Goal: Task Accomplishment & Management: Complete application form

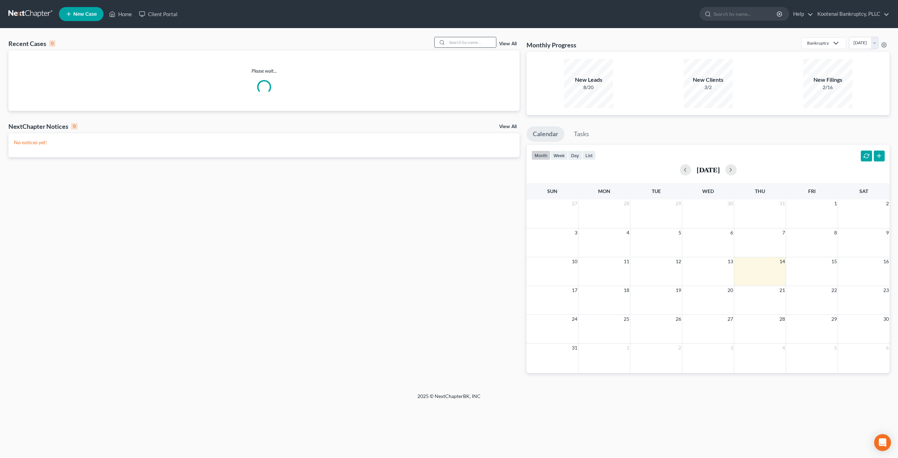
click at [470, 37] on input "search" at bounding box center [471, 42] width 49 height 10
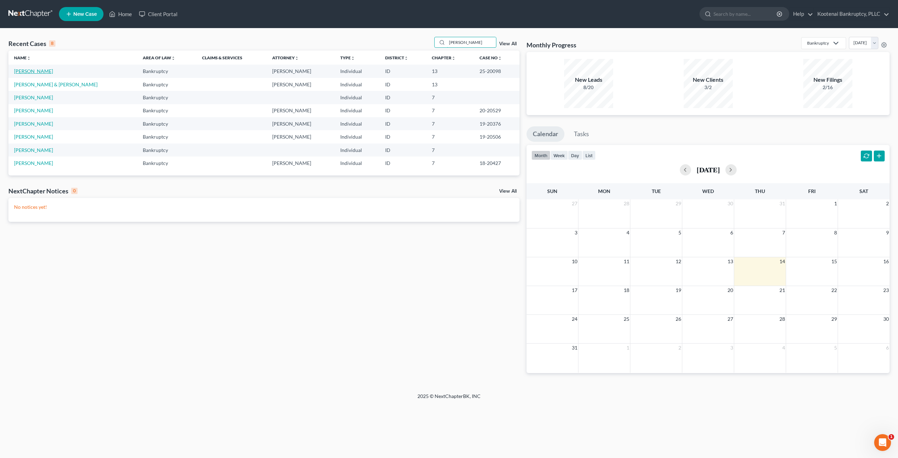
type input "[PERSON_NAME]"
click at [41, 71] on link "[PERSON_NAME]" at bounding box center [33, 71] width 39 height 6
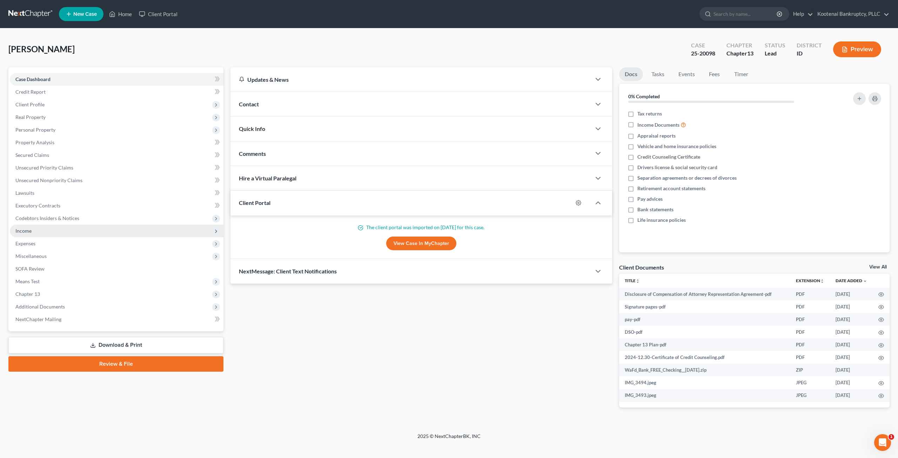
click at [69, 228] on span "Income" at bounding box center [117, 230] width 214 height 13
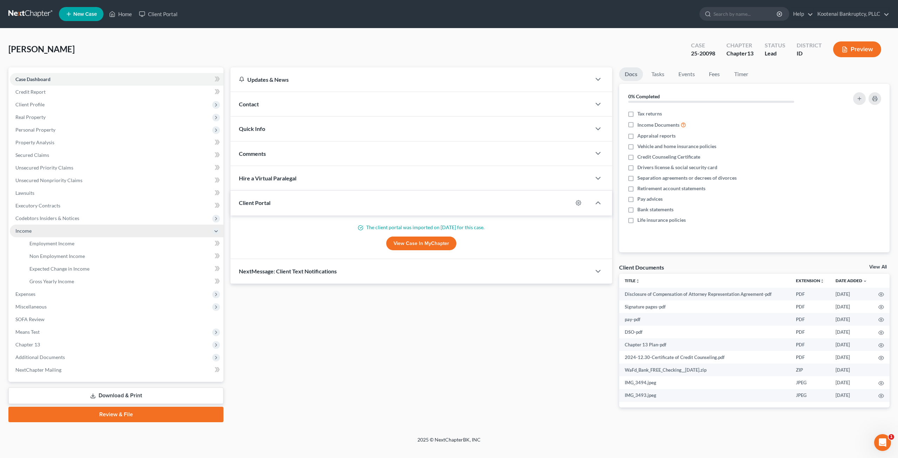
click at [70, 235] on span "Income" at bounding box center [117, 230] width 214 height 13
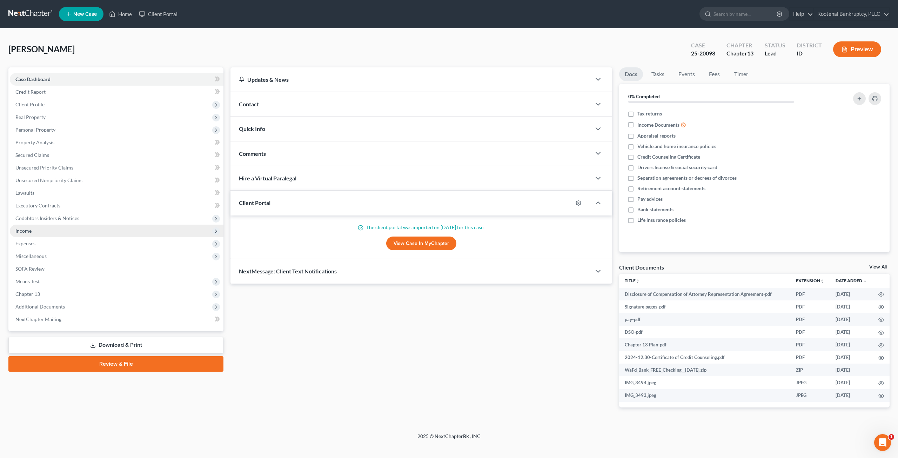
click at [70, 236] on span "Income" at bounding box center [117, 230] width 214 height 13
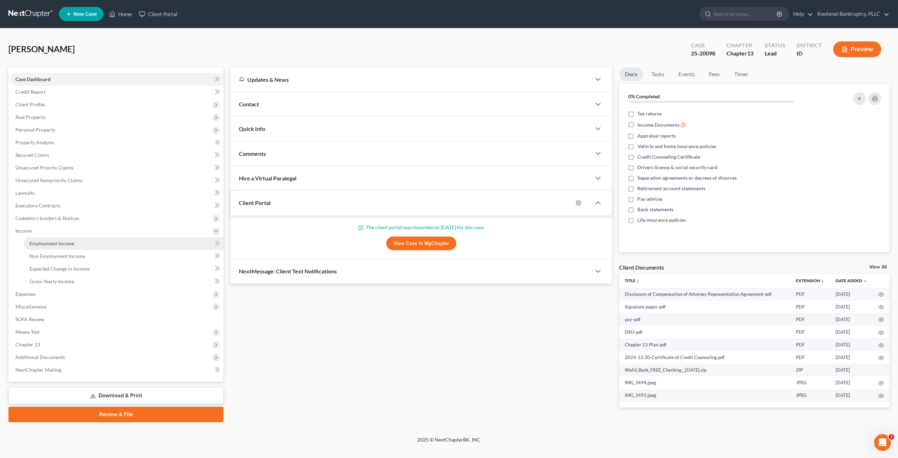
click at [72, 242] on span "Employment Income" at bounding box center [51, 243] width 45 height 6
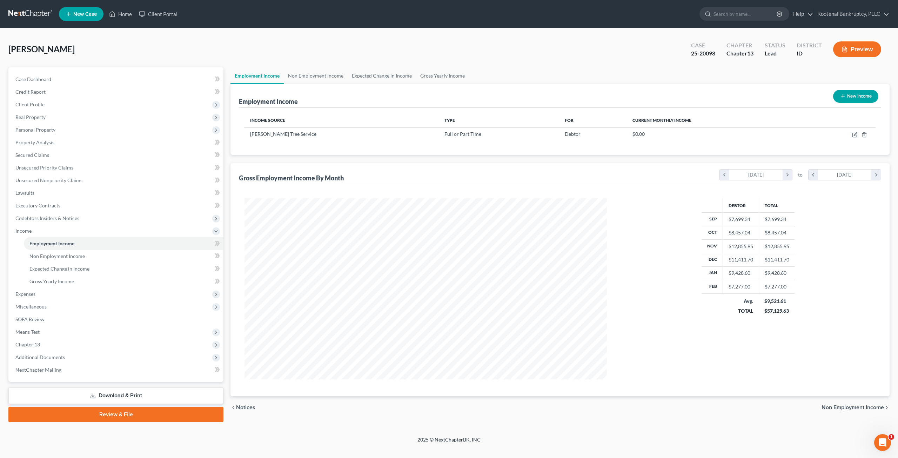
scroll to position [181, 376]
click at [311, 76] on link "Non Employment Income" at bounding box center [316, 75] width 64 height 17
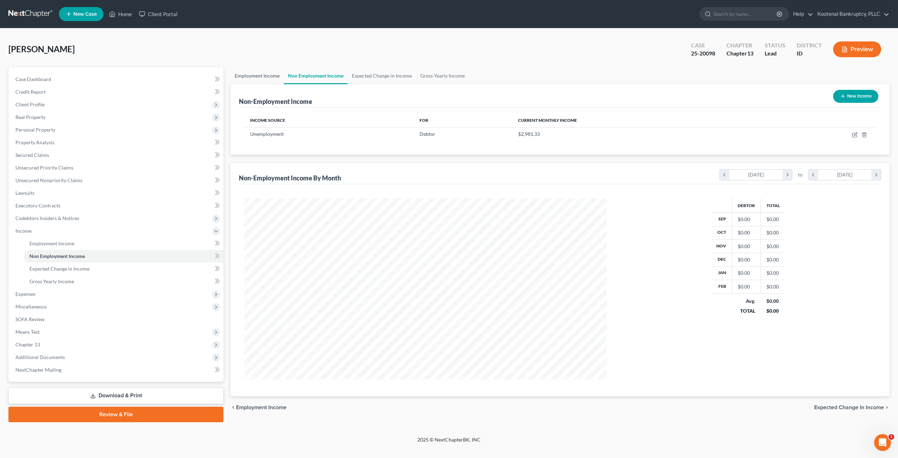
scroll to position [181, 376]
click at [855, 135] on icon "button" at bounding box center [855, 133] width 3 height 3
select select "0"
select select "3"
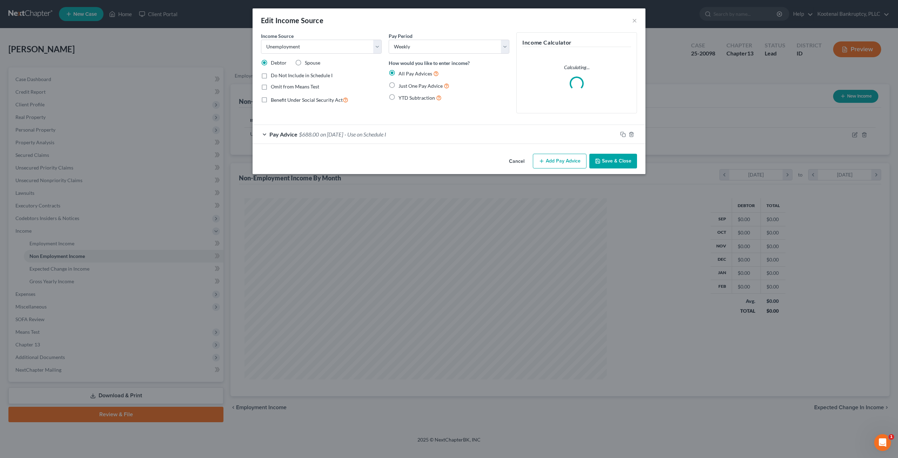
click at [505, 165] on button "Cancel" at bounding box center [516, 161] width 27 height 14
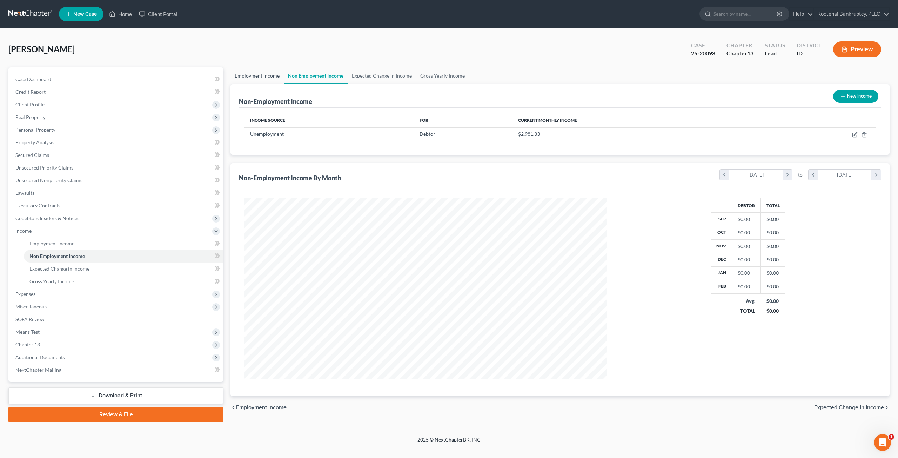
click at [264, 78] on link "Employment Income" at bounding box center [256, 75] width 53 height 17
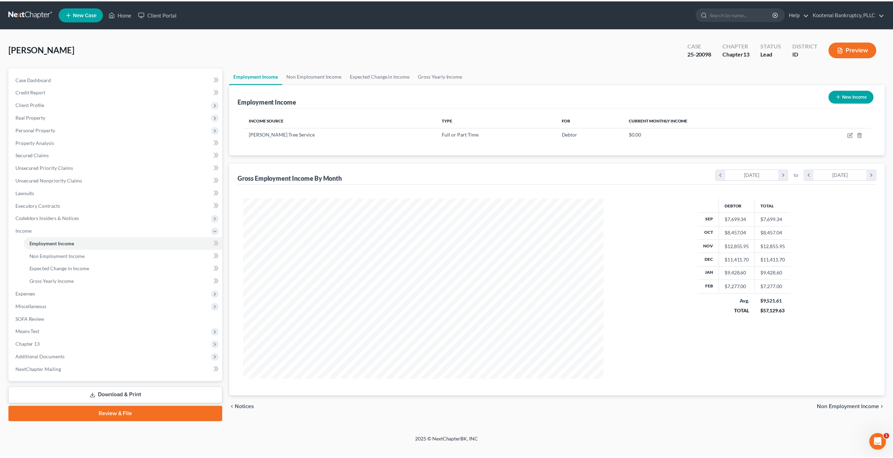
scroll to position [181, 376]
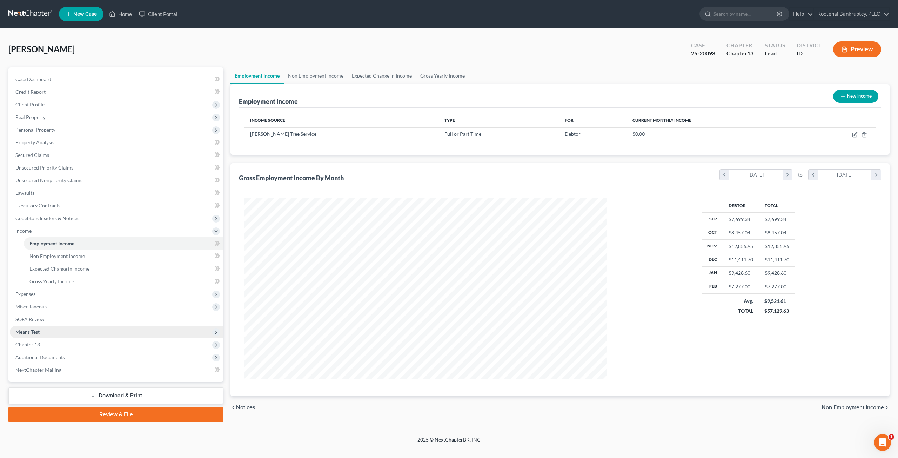
click at [67, 328] on span "Means Test" at bounding box center [117, 332] width 214 height 13
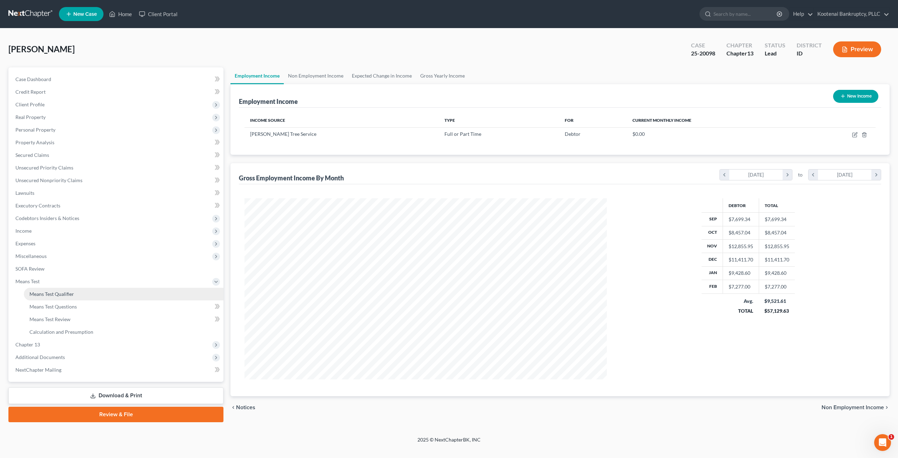
click at [74, 296] on span "Means Test Qualifier" at bounding box center [51, 294] width 45 height 6
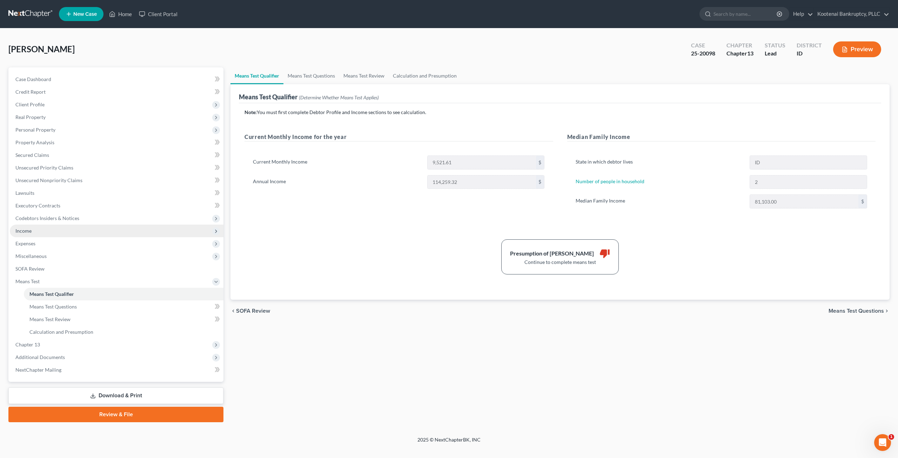
click at [41, 231] on span "Income" at bounding box center [117, 230] width 214 height 13
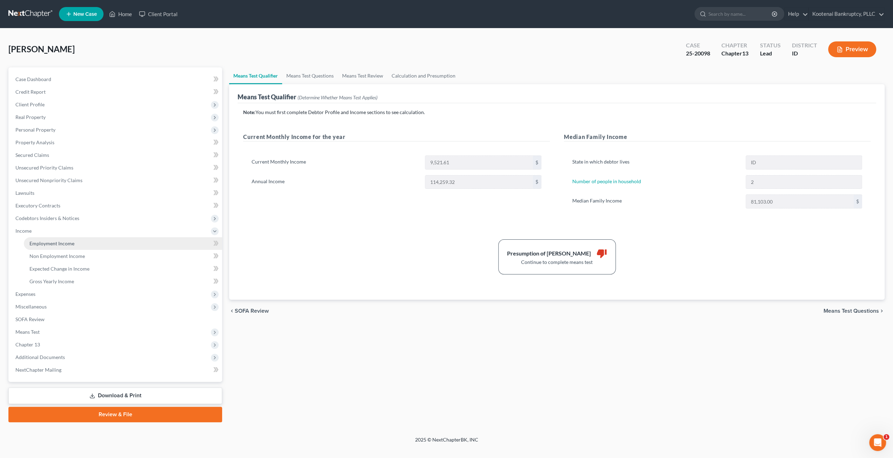
click at [41, 240] on link "Employment Income" at bounding box center [123, 243] width 198 height 13
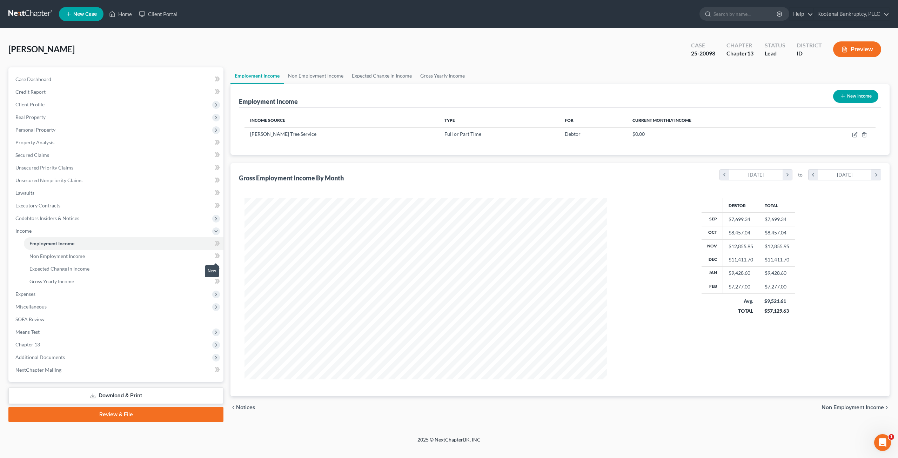
scroll to position [181, 376]
click at [852, 133] on icon "button" at bounding box center [855, 135] width 6 height 6
select select "0"
select select "16"
select select "3"
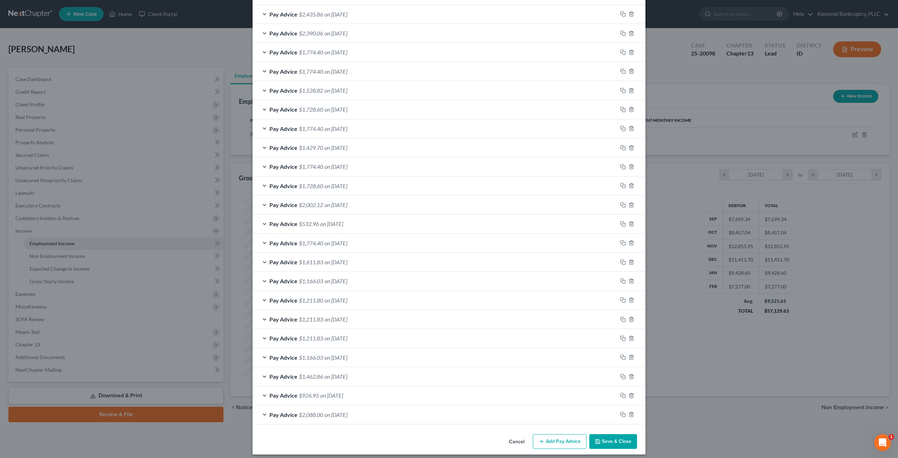
scroll to position [512, 0]
click at [410, 413] on div "Pay Advice $2,088.00 on [DATE]" at bounding box center [435, 414] width 365 height 19
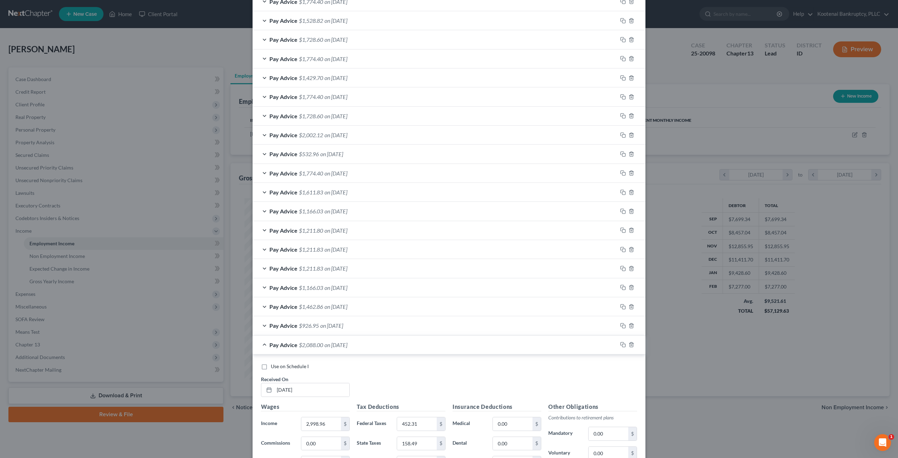
scroll to position [687, 0]
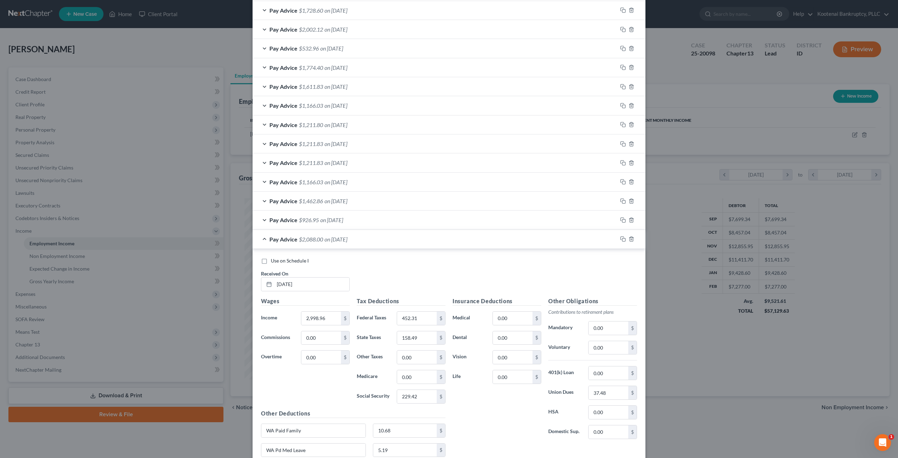
click at [406, 214] on div "Pay Advice $926.95 on [DATE]" at bounding box center [435, 219] width 365 height 19
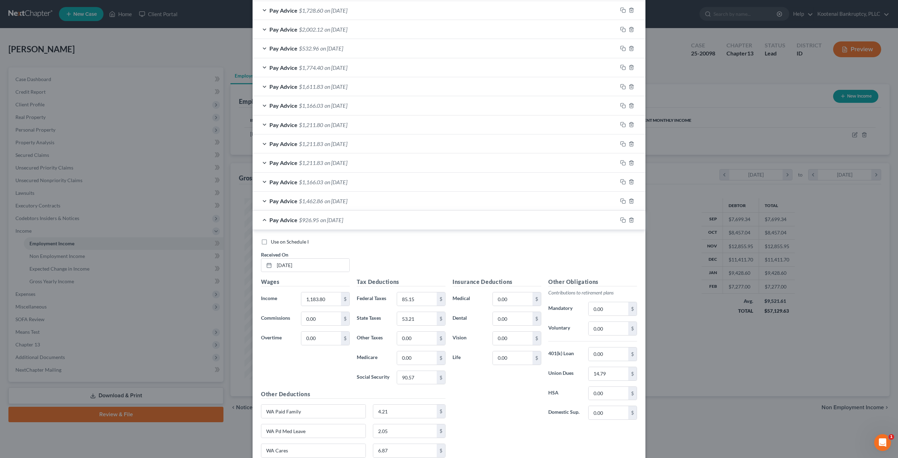
click at [410, 197] on div "Pay Advice $1,462.86 on [DATE]" at bounding box center [435, 201] width 365 height 19
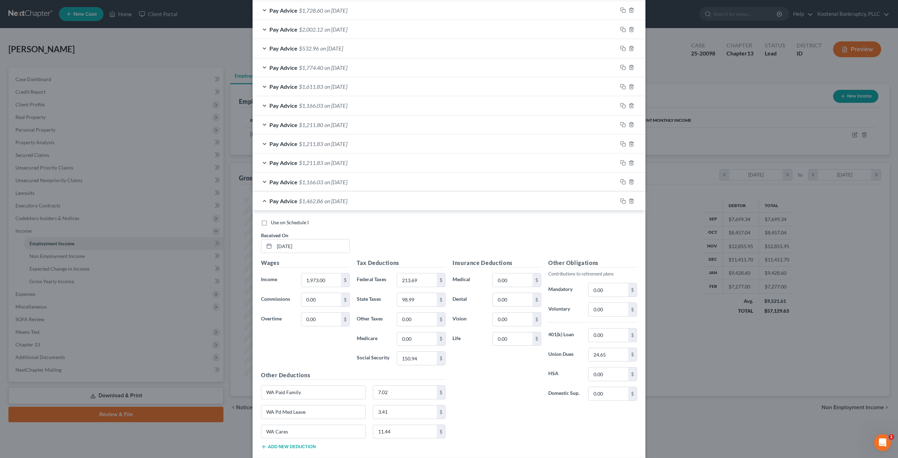
click at [410, 177] on div "Pay Advice $1,166.03 on [DATE]" at bounding box center [435, 182] width 365 height 19
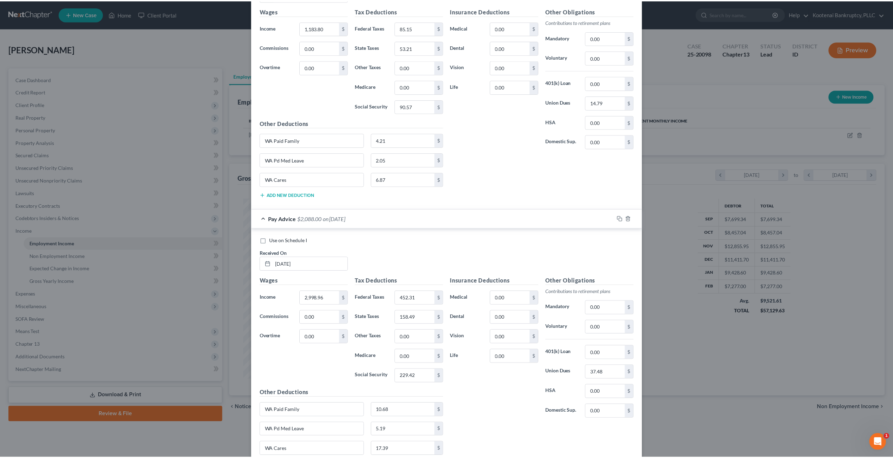
scroll to position [1504, 0]
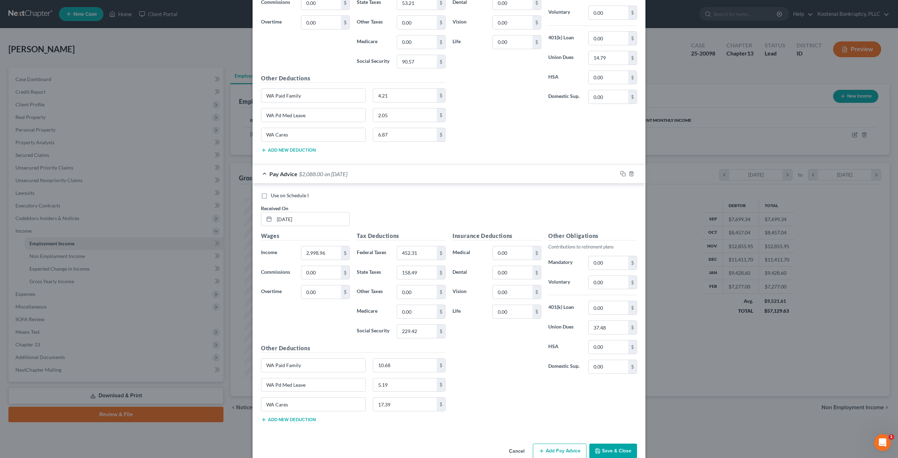
click at [519, 444] on button "Cancel" at bounding box center [516, 451] width 27 height 14
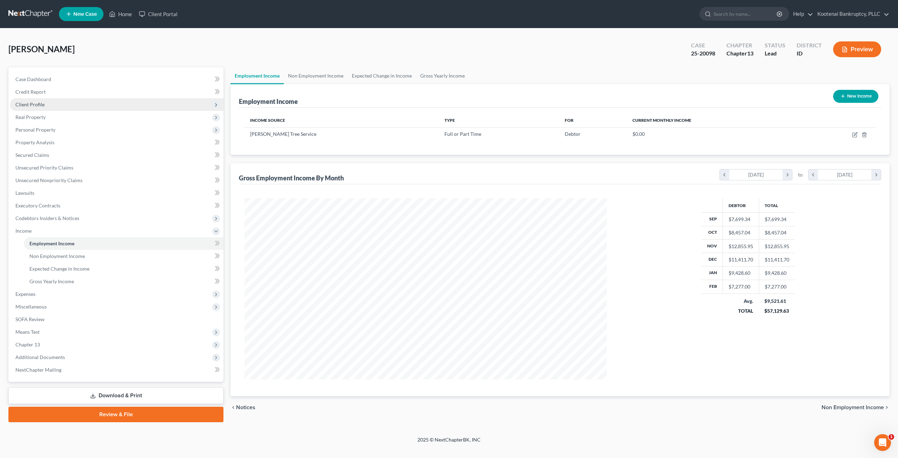
click at [70, 106] on span "Client Profile" at bounding box center [117, 104] width 214 height 13
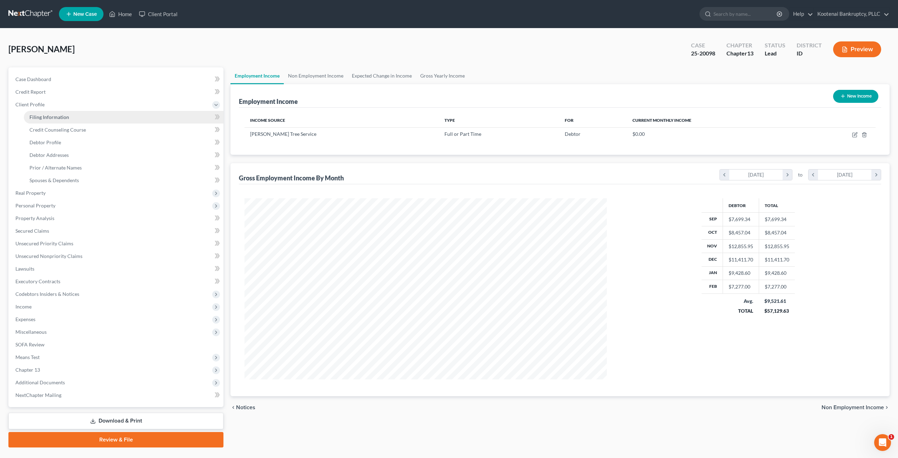
scroll to position [350590, 350396]
click at [72, 115] on link "Filing Information" at bounding box center [123, 117] width 198 height 13
select select "1"
select select "0"
select select "3"
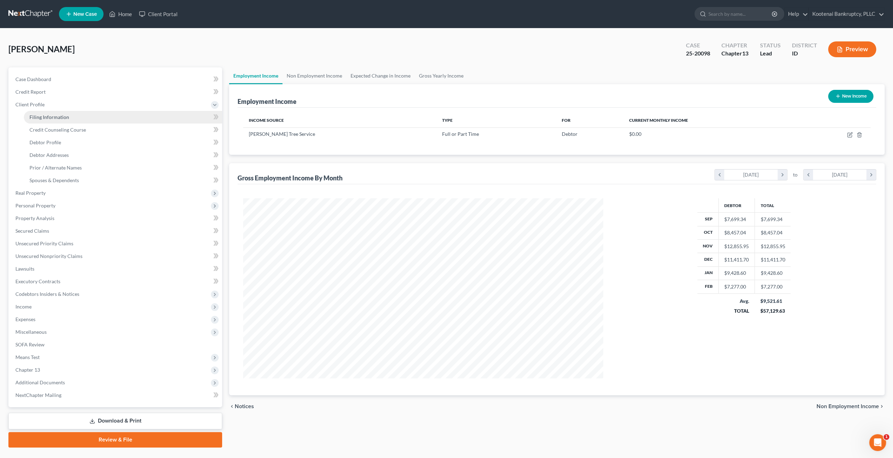
select select "50"
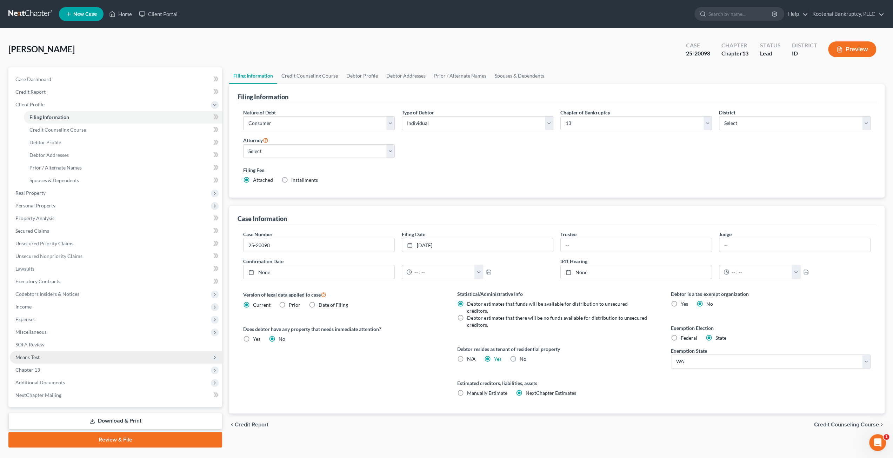
click at [44, 355] on span "Means Test" at bounding box center [116, 357] width 212 height 13
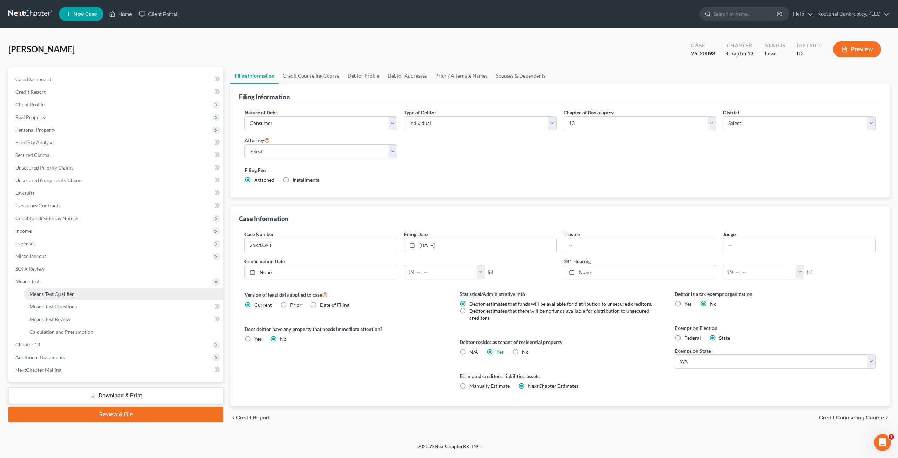
click at [66, 292] on span "Means Test Qualifier" at bounding box center [51, 294] width 45 height 6
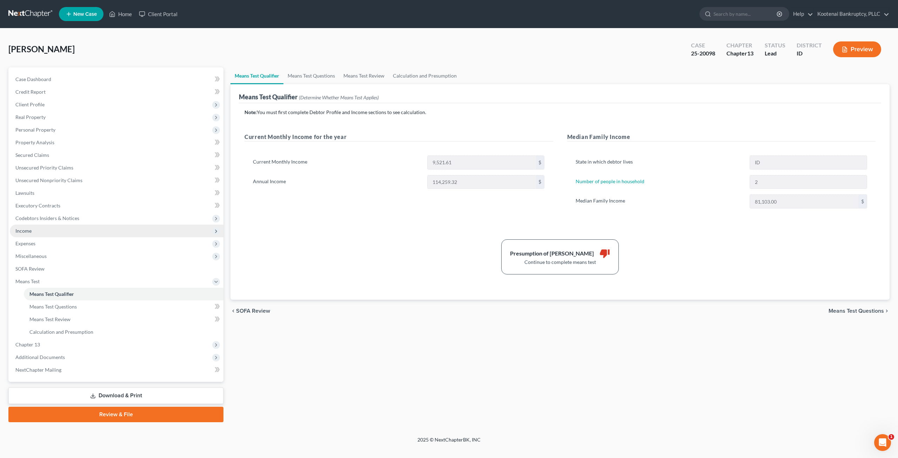
click at [88, 231] on span "Income" at bounding box center [117, 230] width 214 height 13
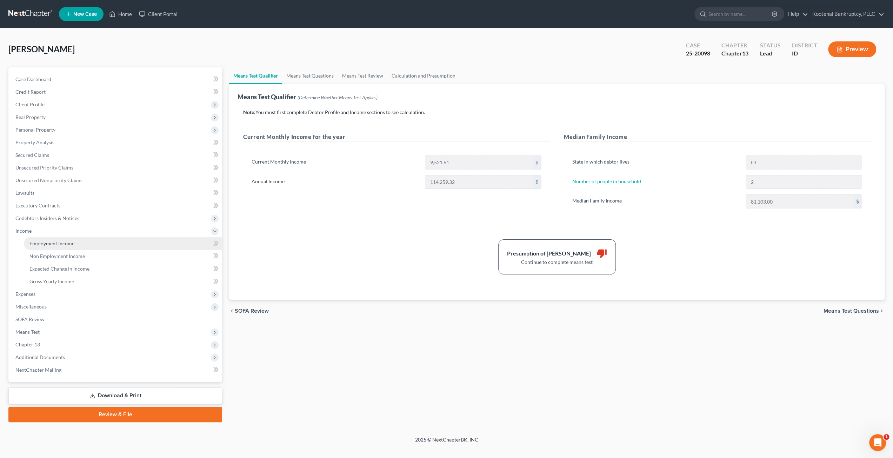
click at [89, 237] on link "Employment Income" at bounding box center [123, 243] width 198 height 13
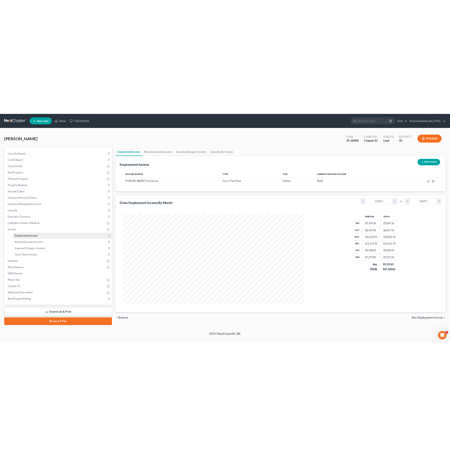
scroll to position [181, 376]
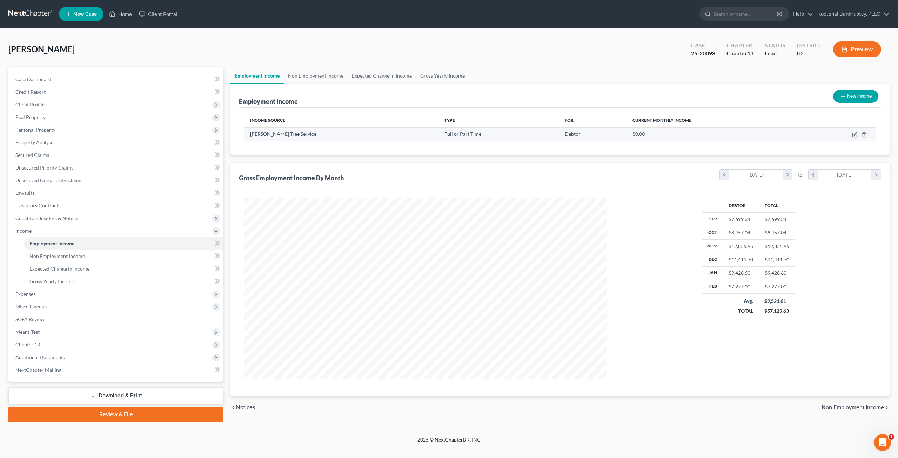
click at [858, 134] on td at bounding box center [839, 133] width 73 height 13
click at [855, 134] on icon "button" at bounding box center [855, 135] width 6 height 6
select select "0"
select select "16"
select select "3"
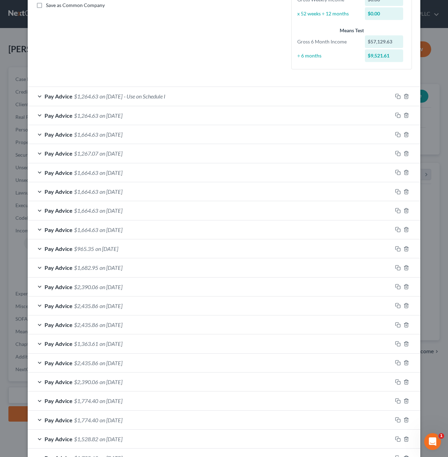
scroll to position [126, 0]
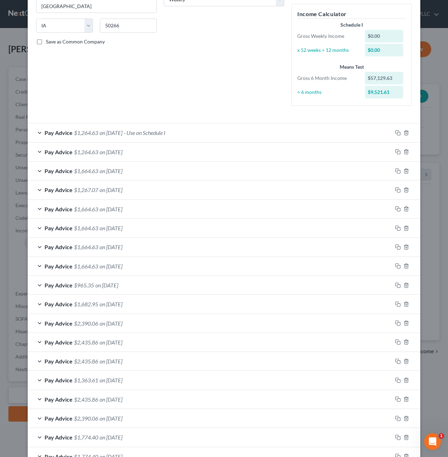
click at [192, 148] on div "Pay Advice $1,264.63 on [DATE]" at bounding box center [210, 152] width 365 height 19
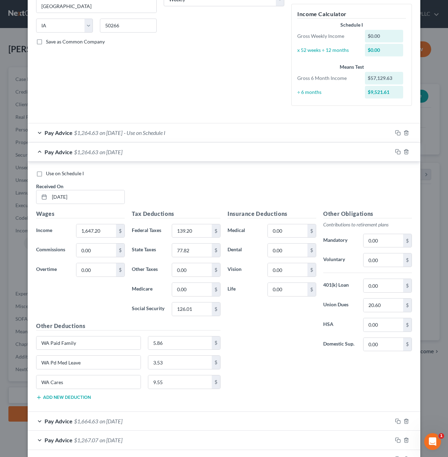
click at [213, 154] on div "Pay Advice $1,264.63 on [DATE]" at bounding box center [210, 152] width 365 height 19
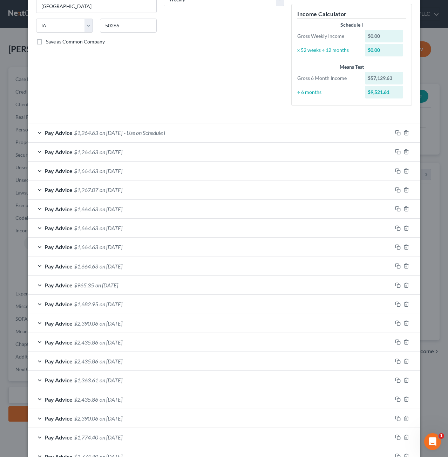
click at [193, 174] on div "Pay Advice $1,664.63 on [DATE]" at bounding box center [210, 171] width 365 height 19
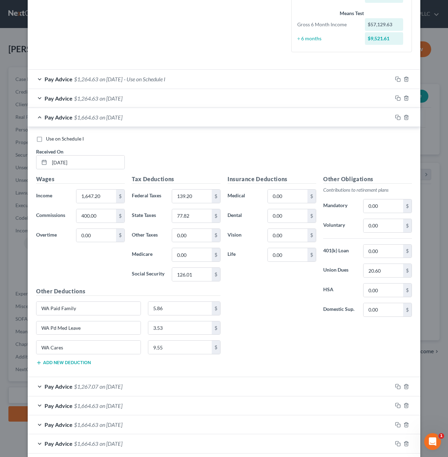
scroll to position [196, 0]
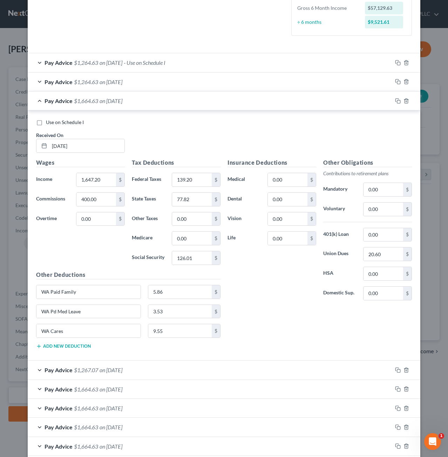
drag, startPoint x: 175, startPoint y: 363, endPoint x: 202, endPoint y: 357, distance: 28.2
click at [175, 363] on div "Pay Advice $1,267.07 on [DATE]" at bounding box center [210, 370] width 365 height 19
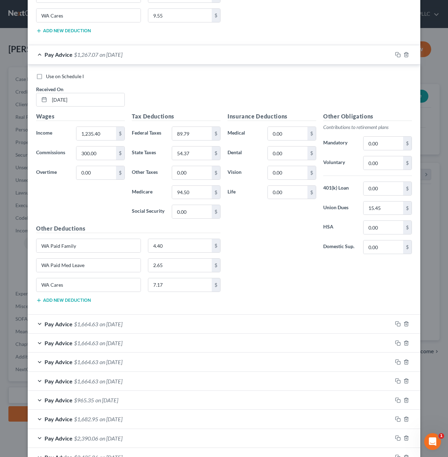
scroll to position [582, 0]
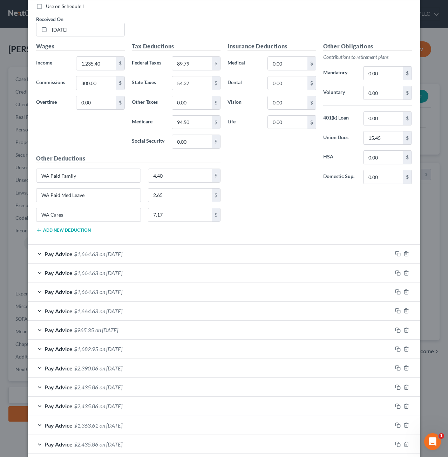
click at [185, 247] on div "Pay Advice $1,664.63 on [DATE]" at bounding box center [210, 254] width 365 height 19
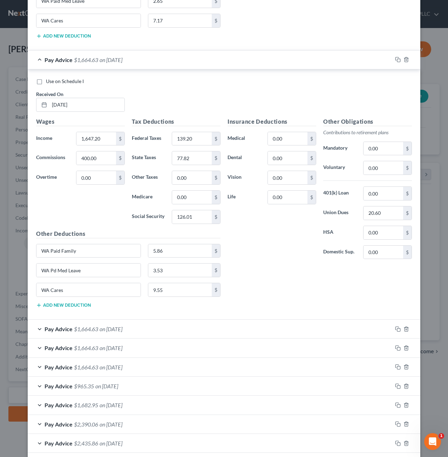
scroll to position [863, 0]
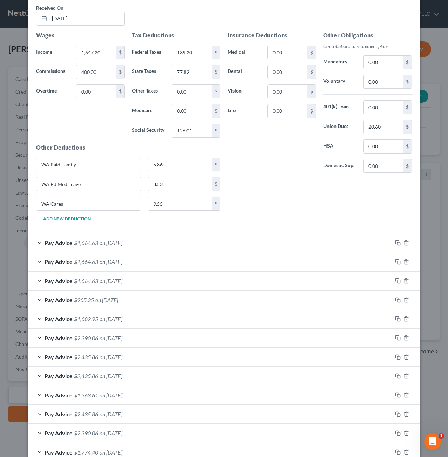
click at [251, 234] on div "Pay Advice $1,664.63 on [DATE]" at bounding box center [210, 243] width 365 height 19
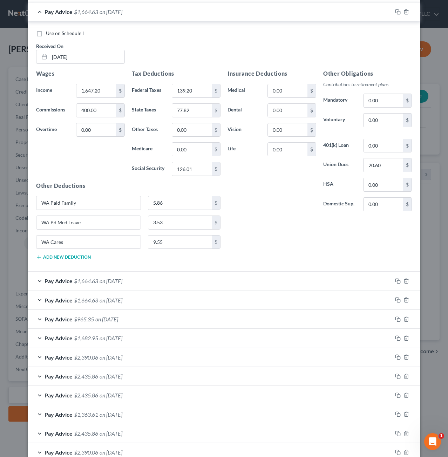
scroll to position [1108, 0]
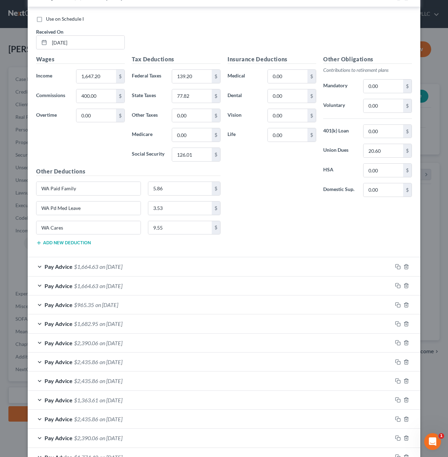
click at [176, 257] on div "Pay Advice $1,664.63 on [DATE]" at bounding box center [210, 266] width 365 height 19
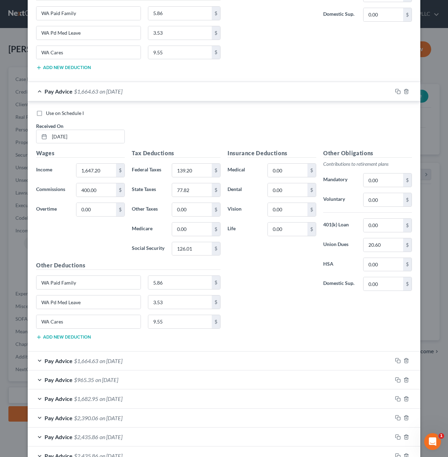
scroll to position [1424, 0]
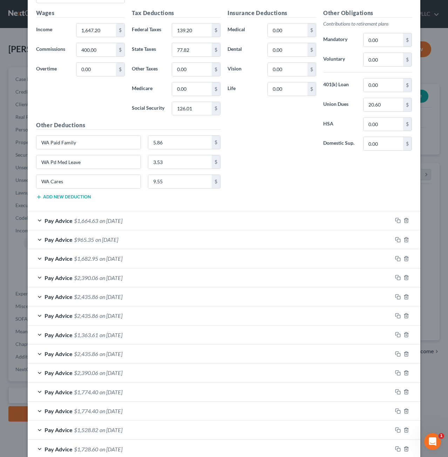
drag, startPoint x: 174, startPoint y: 204, endPoint x: 187, endPoint y: 204, distance: 13.0
click at [174, 212] on div "Pay Advice $1,664.63 on [DATE]" at bounding box center [210, 221] width 365 height 19
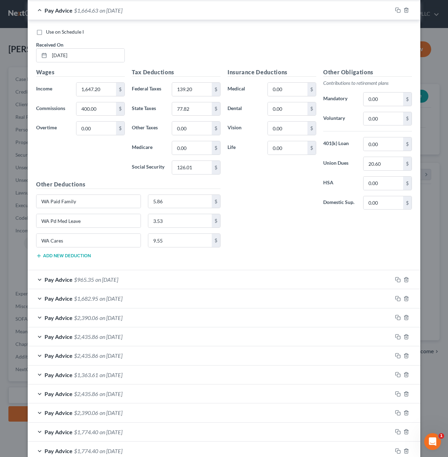
scroll to position [1635, 0]
click at [196, 270] on div "Pay Advice $965.35 on [DATE]" at bounding box center [210, 279] width 365 height 19
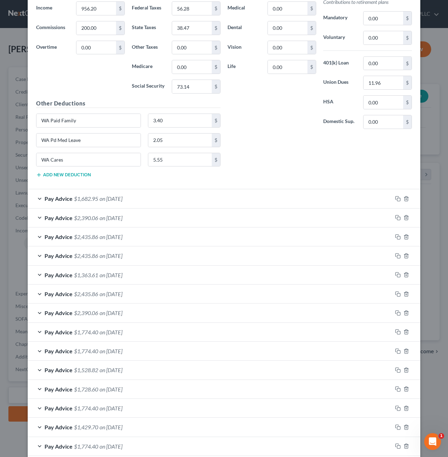
scroll to position [1985, 0]
drag, startPoint x: 153, startPoint y: 183, endPoint x: 160, endPoint y: 184, distance: 7.1
click at [153, 189] on div "Pay Advice $1,682.95 on [DATE]" at bounding box center [210, 198] width 365 height 19
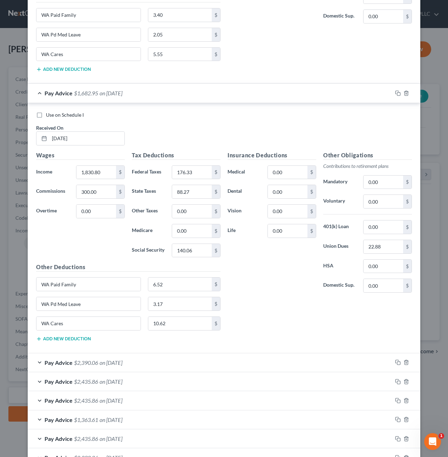
scroll to position [2056, 0]
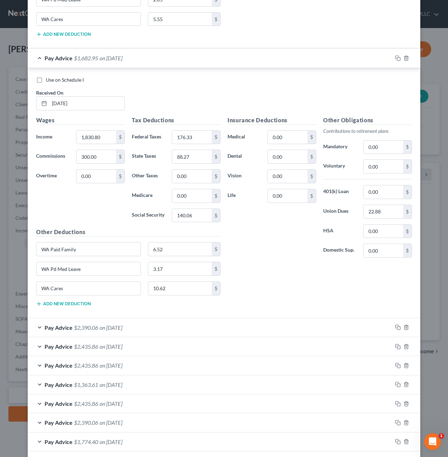
click at [202, 318] on div "Pay Advice $2,390.06 on [DATE]" at bounding box center [210, 327] width 365 height 19
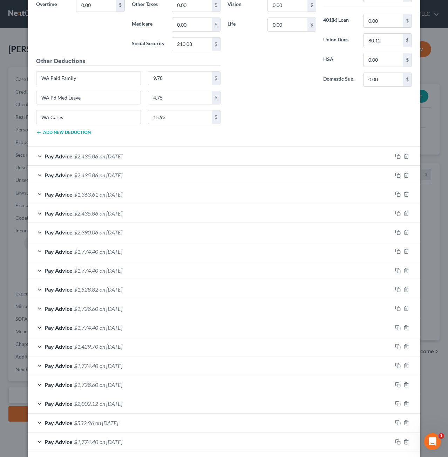
scroll to position [2617, 0]
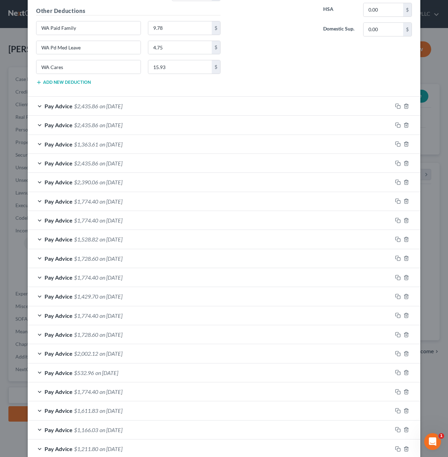
click at [204, 97] on div "Pay Advice $2,435.86 on [DATE]" at bounding box center [210, 106] width 365 height 19
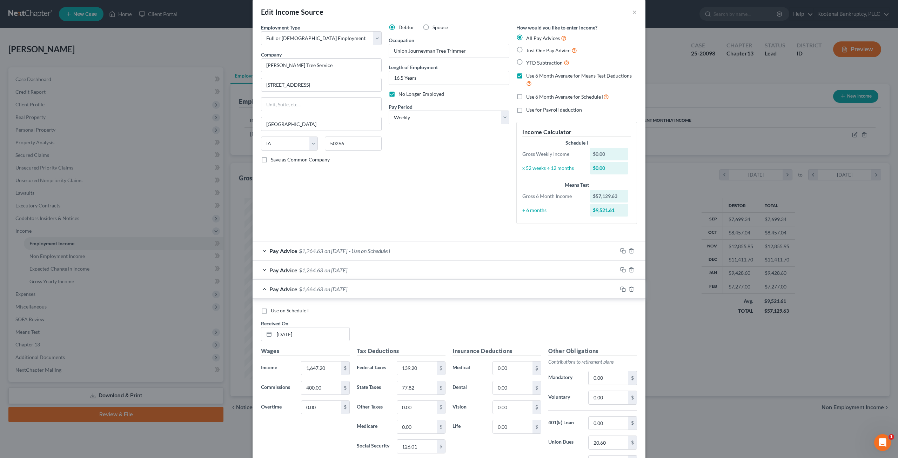
scroll to position [0, 0]
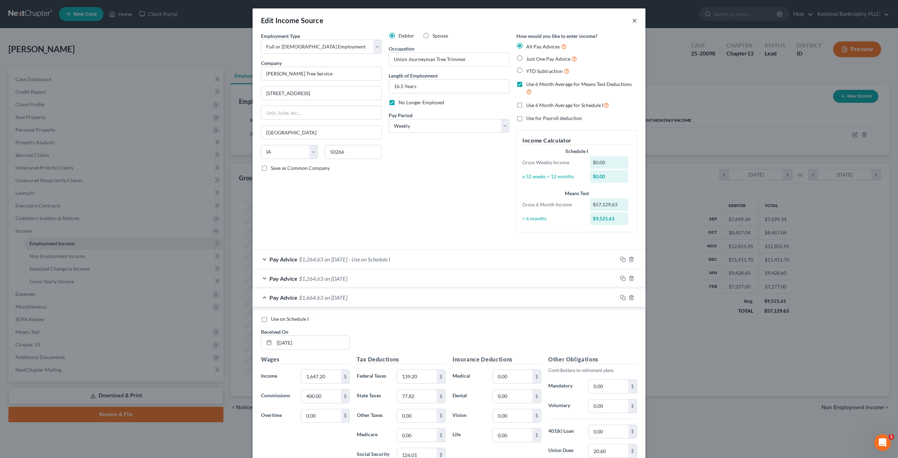
click at [632, 21] on button "×" at bounding box center [634, 20] width 5 height 8
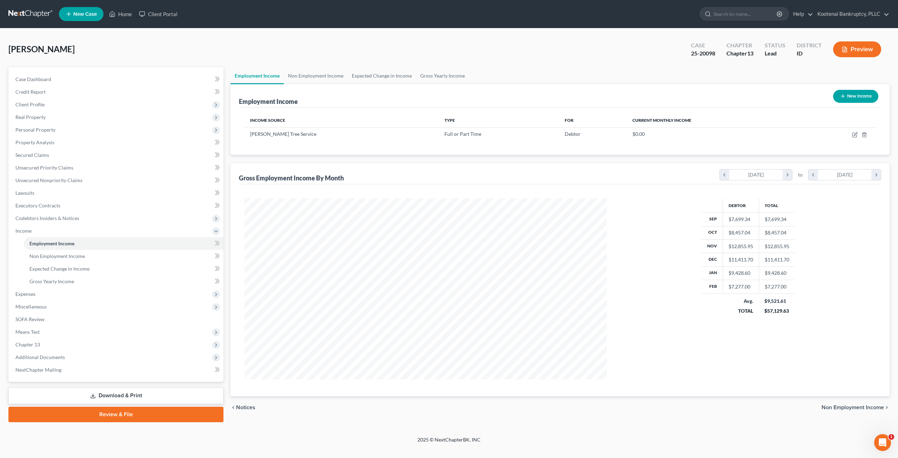
click at [857, 273] on div "Debtor Total Sep $7,699.34 $7,699.34 Oct $8,457.04 $8,457.04 Nov $12,855.95 $12…" at bounding box center [748, 288] width 269 height 181
click at [853, 135] on icon "button" at bounding box center [855, 135] width 6 height 6
select select "0"
select select "16"
select select "3"
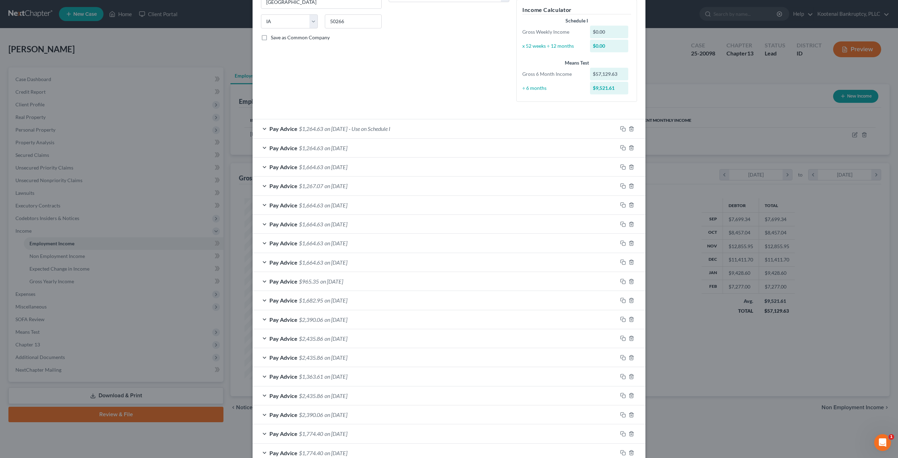
scroll to position [140, 0]
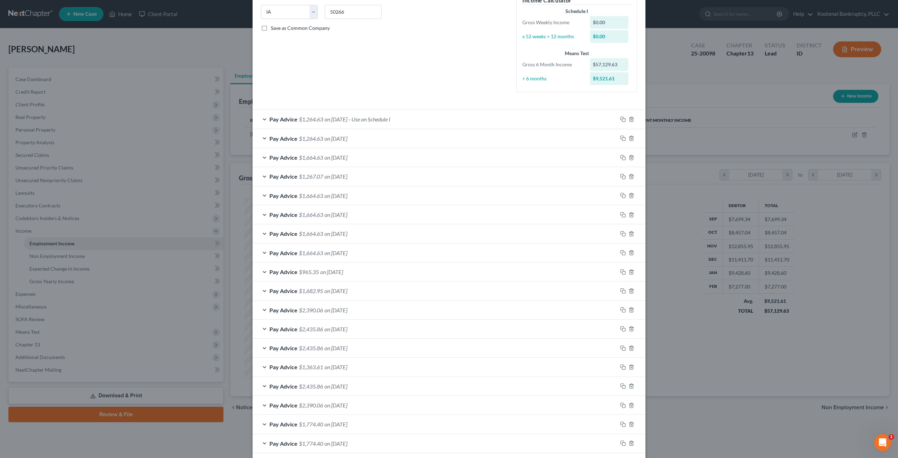
click at [400, 134] on div "Pay Advice $1,264.63 on [DATE]" at bounding box center [435, 138] width 365 height 19
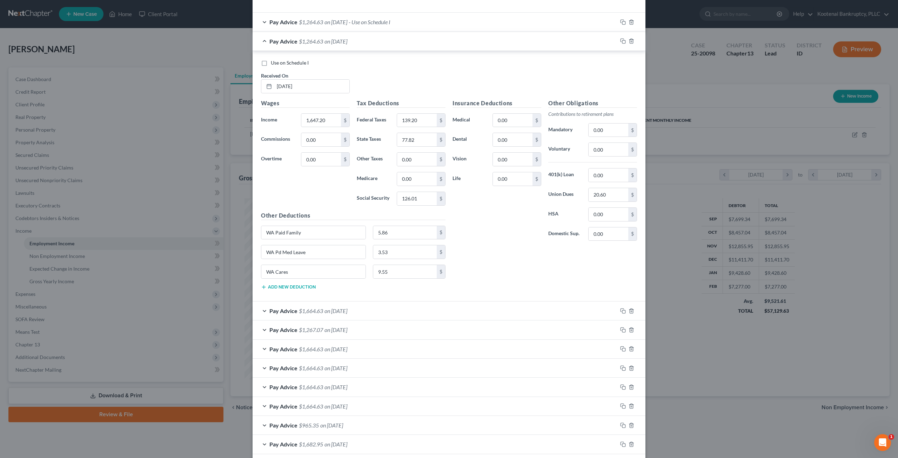
scroll to position [245, 0]
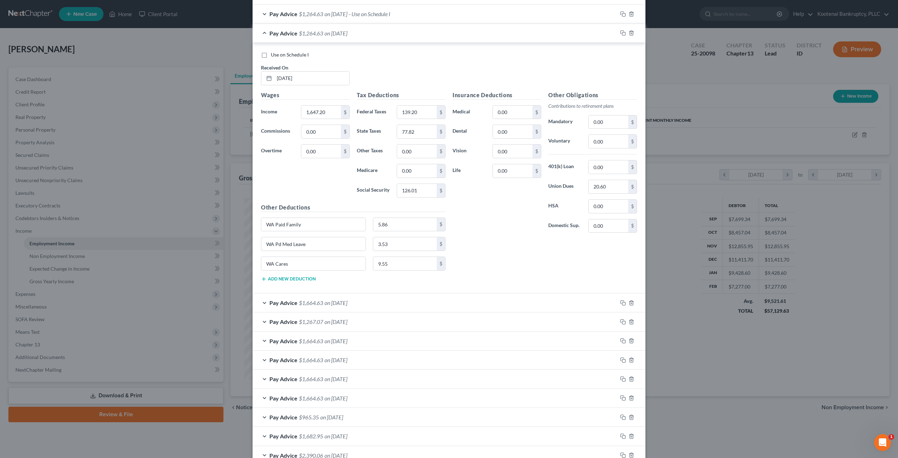
click at [445, 293] on div "Pay Advice $1,664.63 on [DATE]" at bounding box center [435, 302] width 365 height 19
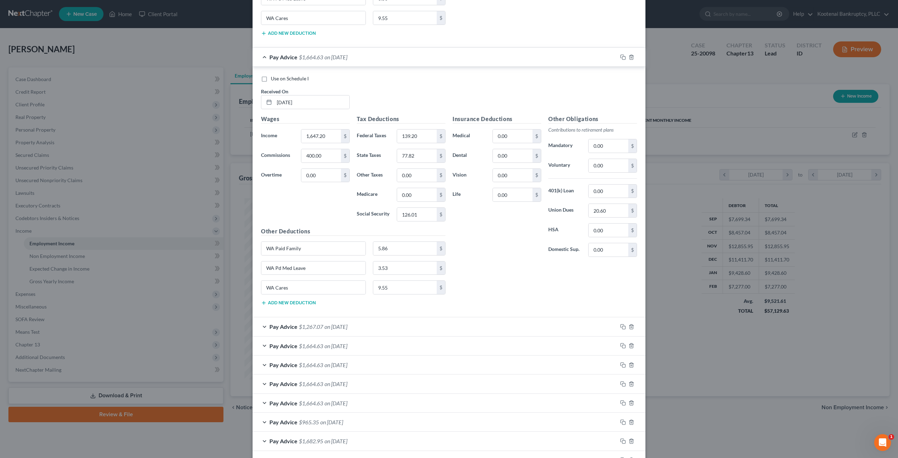
click at [430, 317] on div "Pay Advice $1,267.07 on [DATE]" at bounding box center [435, 326] width 365 height 19
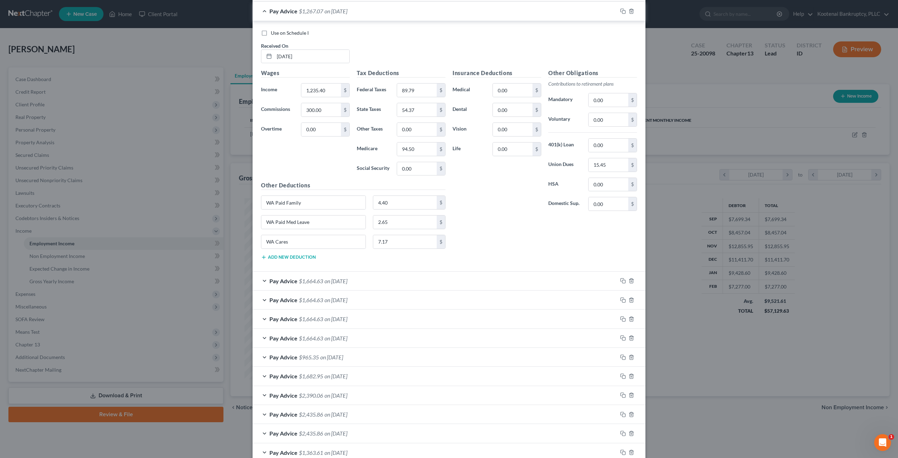
scroll to position [806, 0]
click at [436, 273] on div "Pay Advice $1,664.63 on [DATE]" at bounding box center [435, 280] width 365 height 19
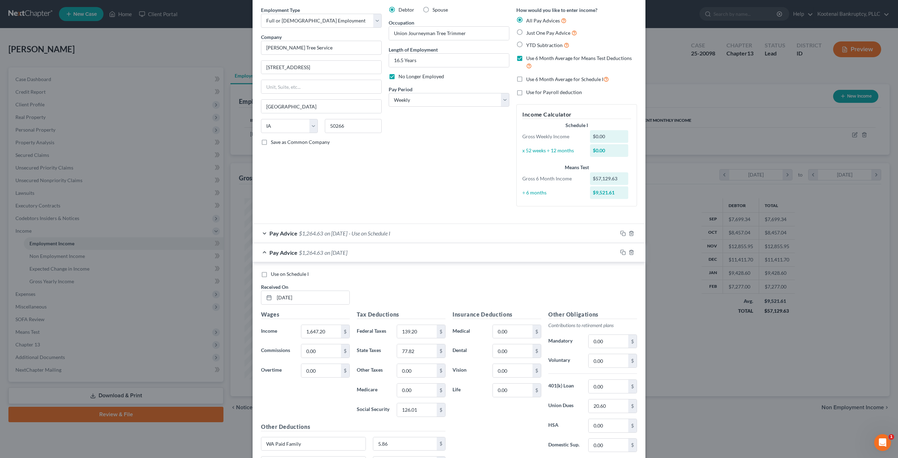
scroll to position [0, 0]
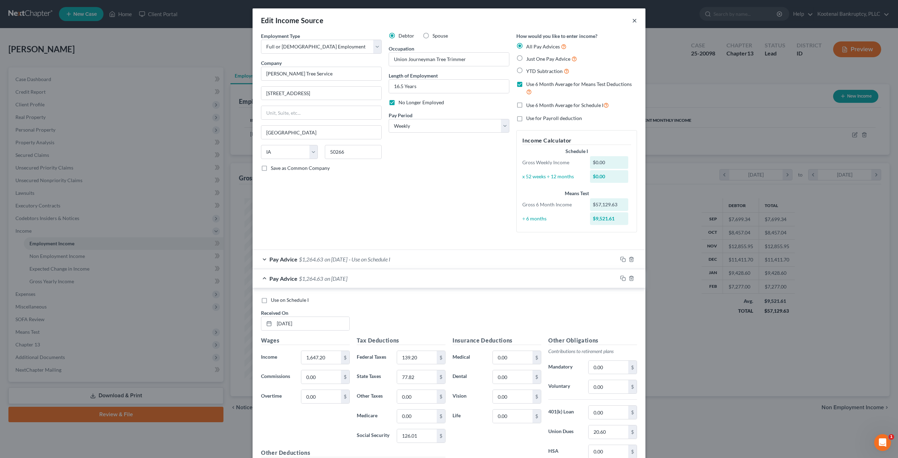
click at [632, 22] on button "×" at bounding box center [634, 20] width 5 height 8
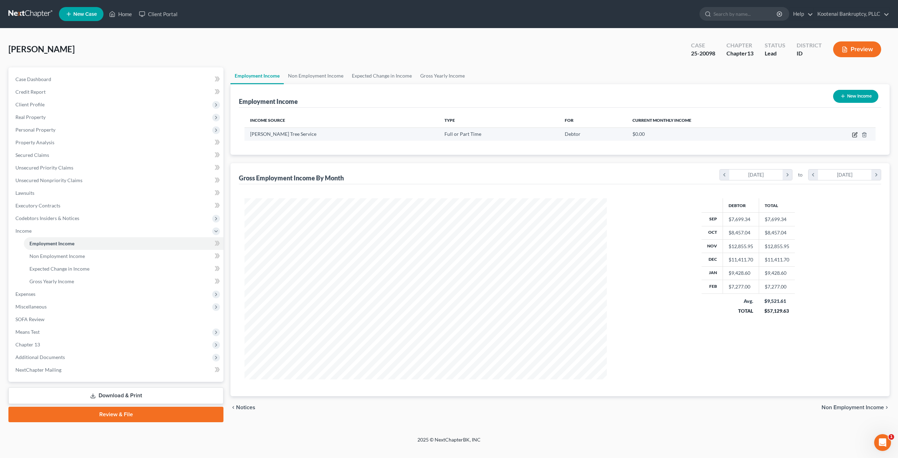
click at [854, 134] on icon "button" at bounding box center [855, 133] width 3 height 3
select select "0"
select select "16"
select select "3"
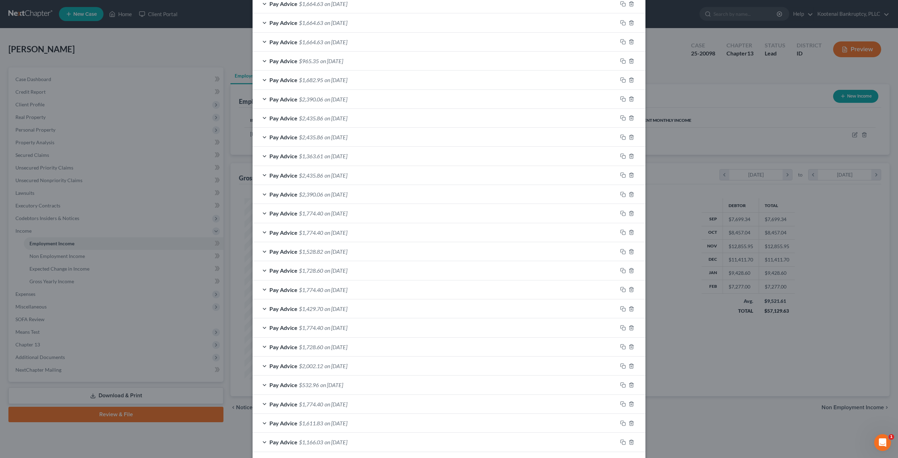
scroll to position [372, 0]
click at [384, 224] on div "Pay Advice $1,528.82 on [DATE]" at bounding box center [435, 230] width 365 height 19
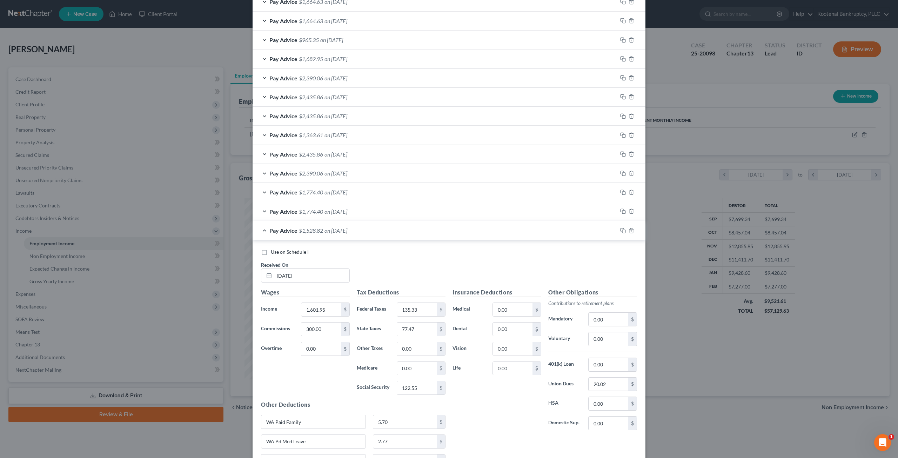
click at [415, 213] on div "Pay Advice $1,774.40 on [DATE]" at bounding box center [435, 211] width 365 height 19
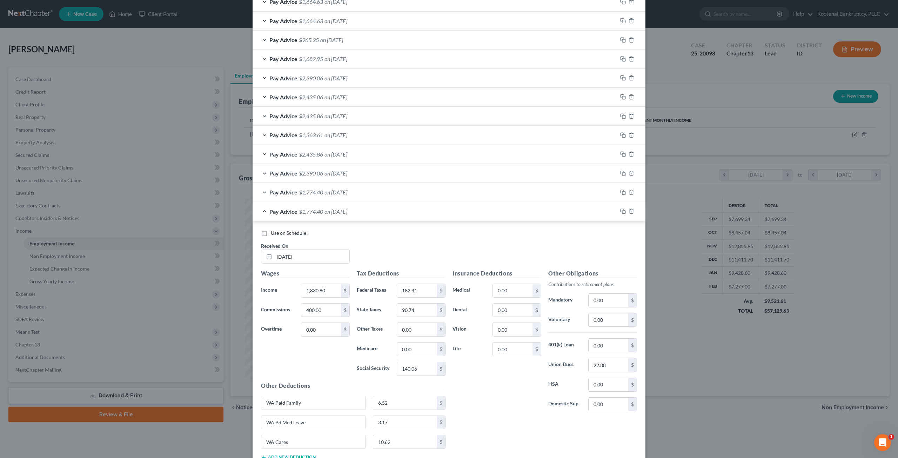
click at [415, 197] on div "Pay Advice $1,774.40 on [DATE]" at bounding box center [435, 192] width 365 height 19
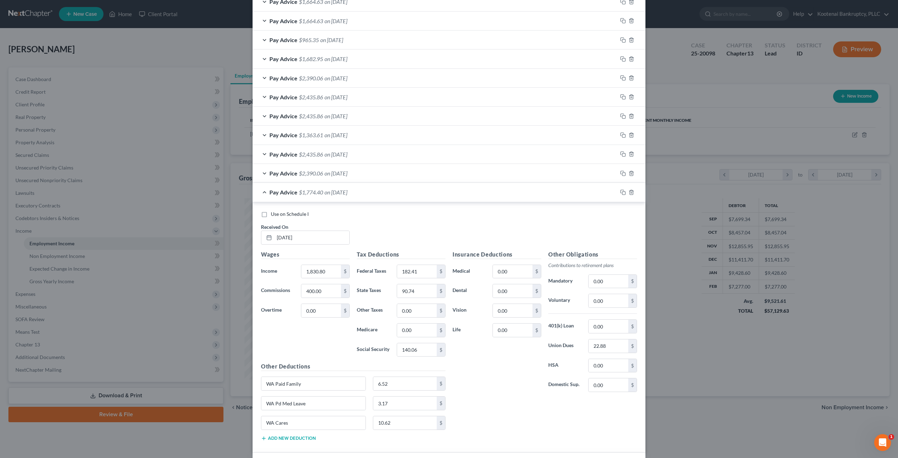
click at [333, 174] on span "on [DATE]" at bounding box center [335, 173] width 23 height 7
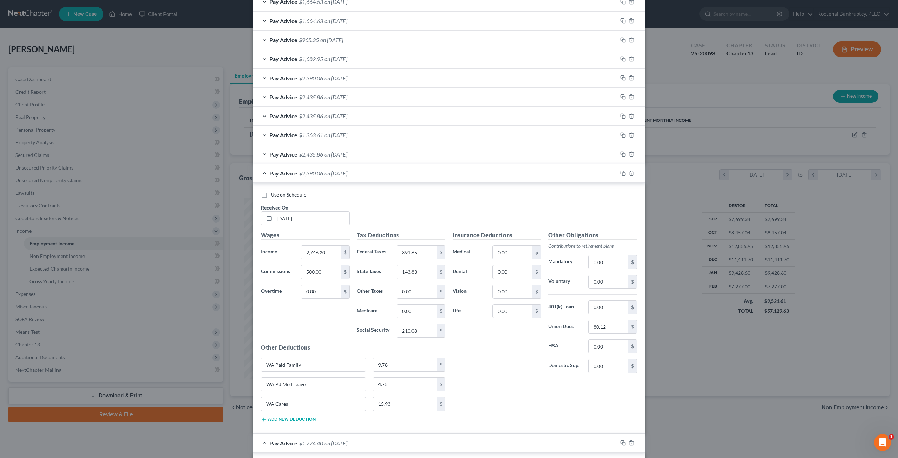
click at [439, 149] on div "Pay Advice $2,435.86 on [DATE]" at bounding box center [435, 154] width 365 height 19
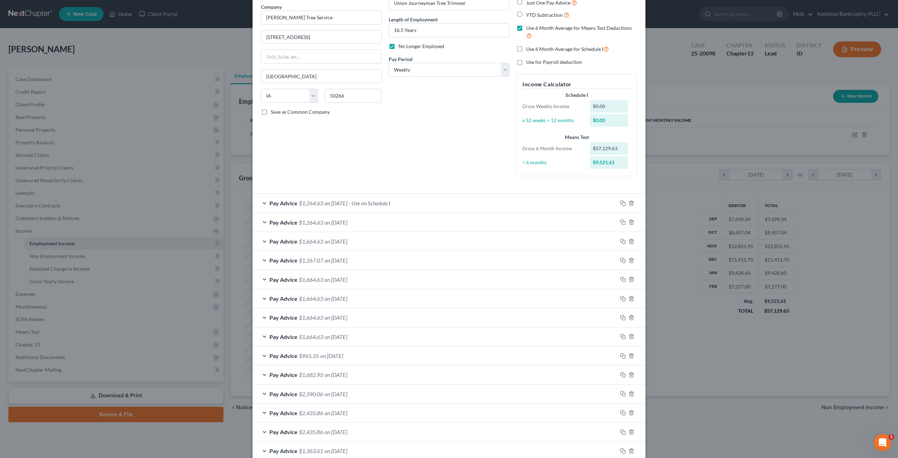
scroll to position [0, 0]
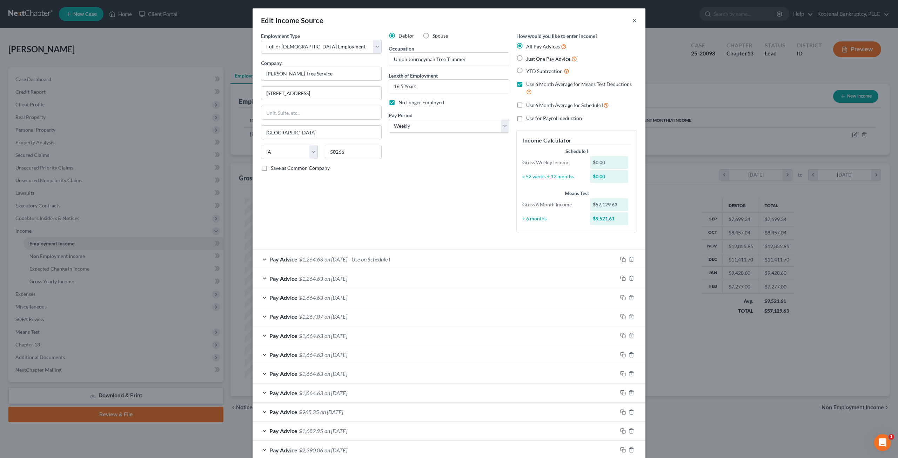
click at [632, 20] on button "×" at bounding box center [634, 20] width 5 height 8
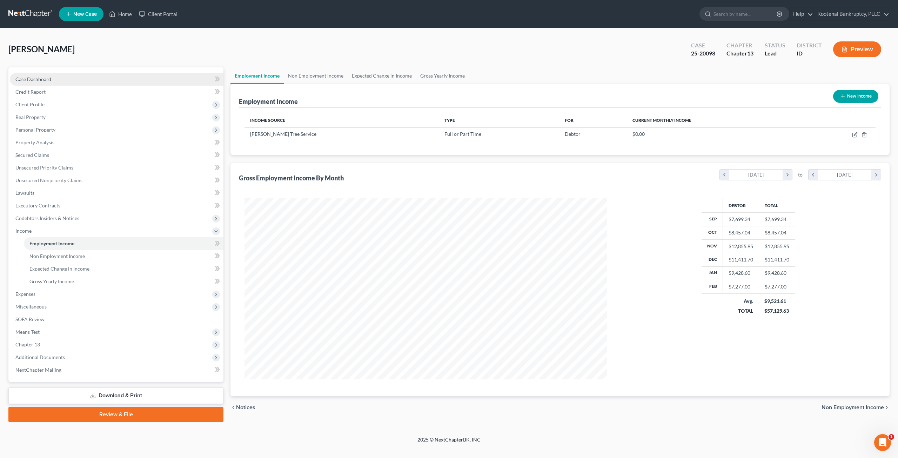
click at [76, 79] on link "Case Dashboard" at bounding box center [117, 79] width 214 height 13
